Goal: Information Seeking & Learning: Learn about a topic

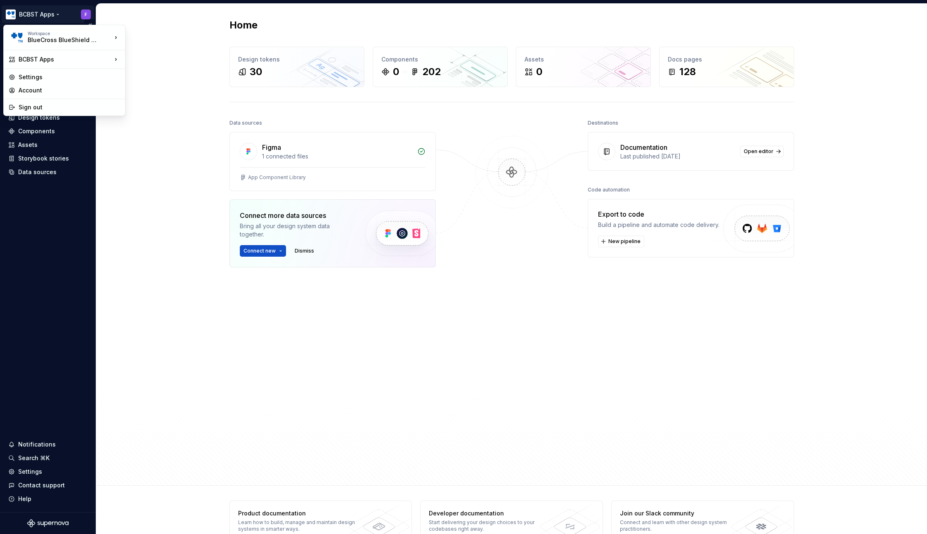
click at [42, 14] on html "BCBST Apps F Home Documentation Analytics Code automation Design system data De…" at bounding box center [463, 267] width 927 height 534
click at [157, 90] on div "BCBST Outreach" at bounding box center [176, 89] width 74 height 8
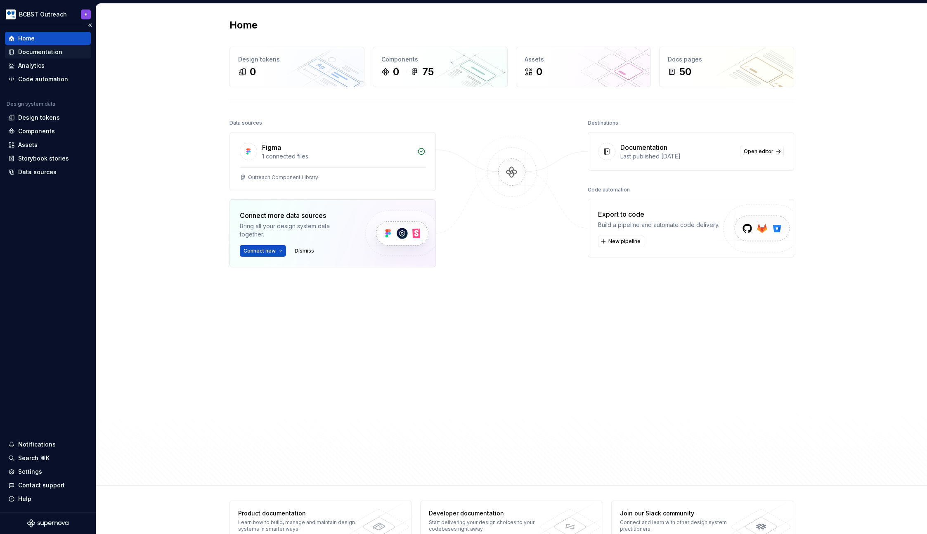
click at [41, 49] on div "Documentation" at bounding box center [40, 52] width 44 height 8
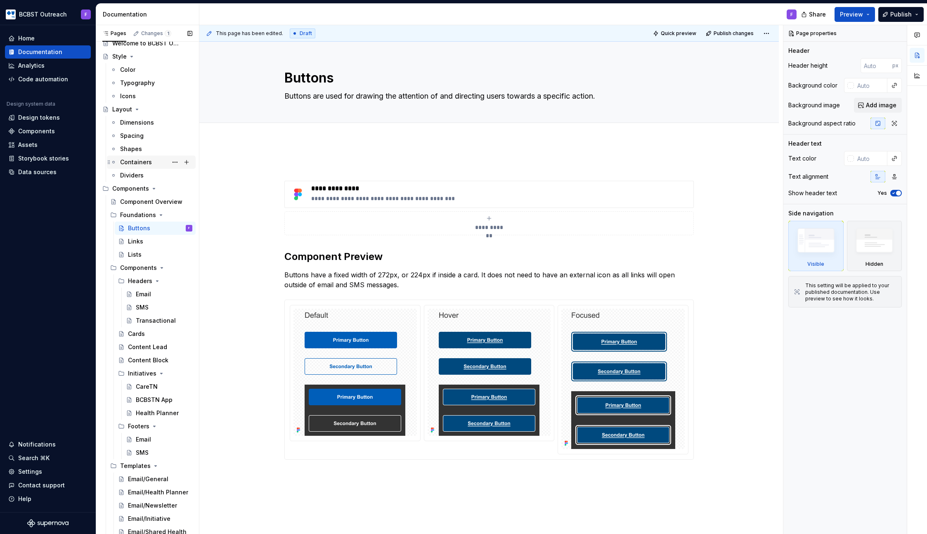
scroll to position [22, 0]
click at [133, 135] on div "Spacing" at bounding box center [132, 137] width 24 height 8
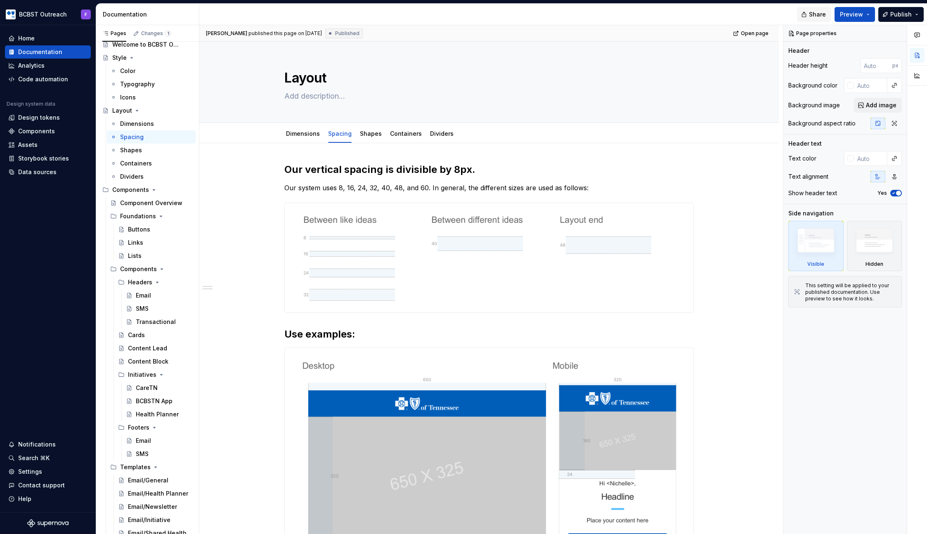
type textarea "*"
